Goal: Navigation & Orientation: Find specific page/section

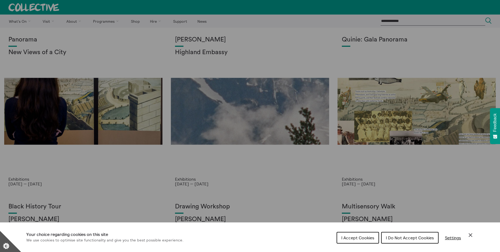
click at [362, 238] on span "I Accept Cookies" at bounding box center [358, 237] width 33 height 5
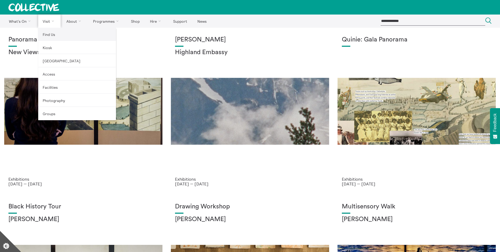
click at [49, 35] on link "Find Us" at bounding box center [77, 34] width 78 height 13
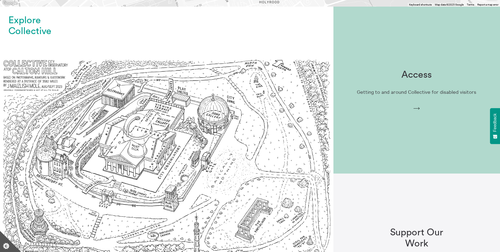
scroll to position [396, 0]
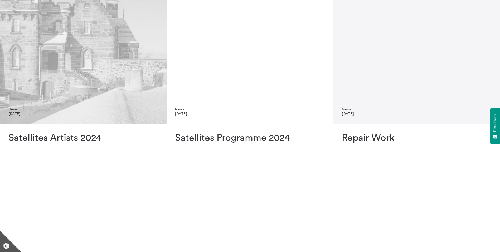
scroll to position [343, 0]
